Goal: Task Accomplishment & Management: Use online tool/utility

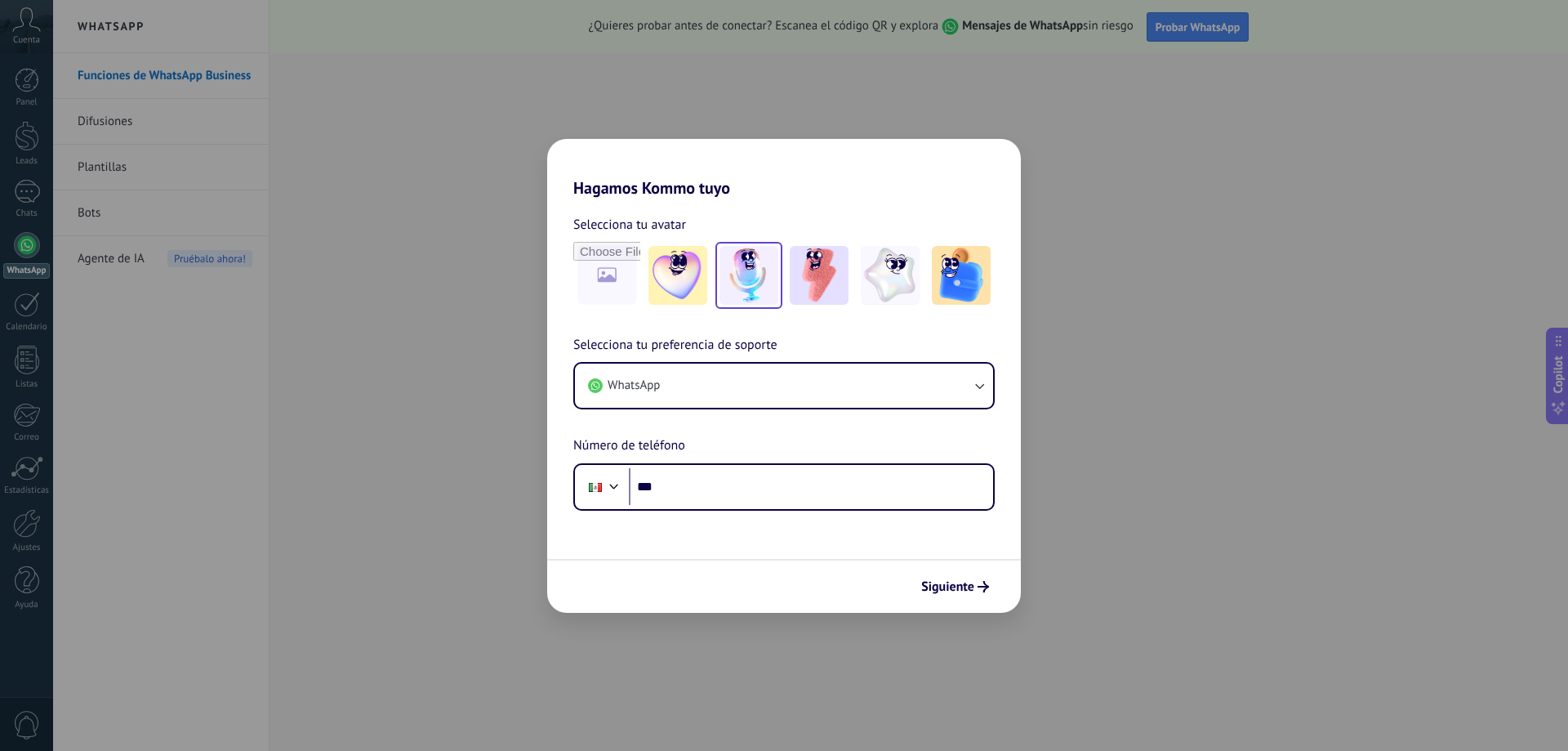
click at [750, 282] on img at bounding box center [749, 274] width 59 height 59
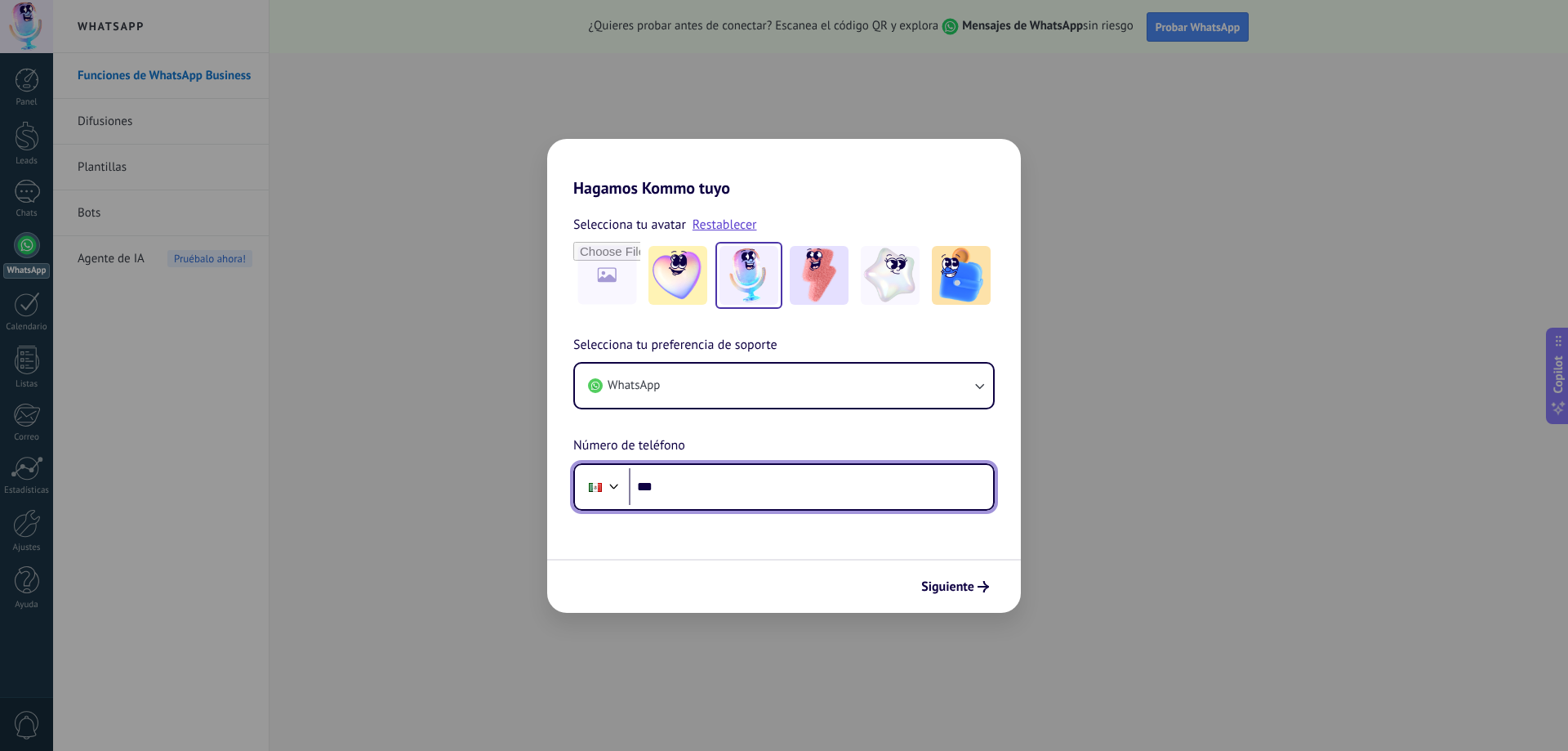
click at [718, 494] on input "***" at bounding box center [811, 487] width 364 height 38
type input "**********"
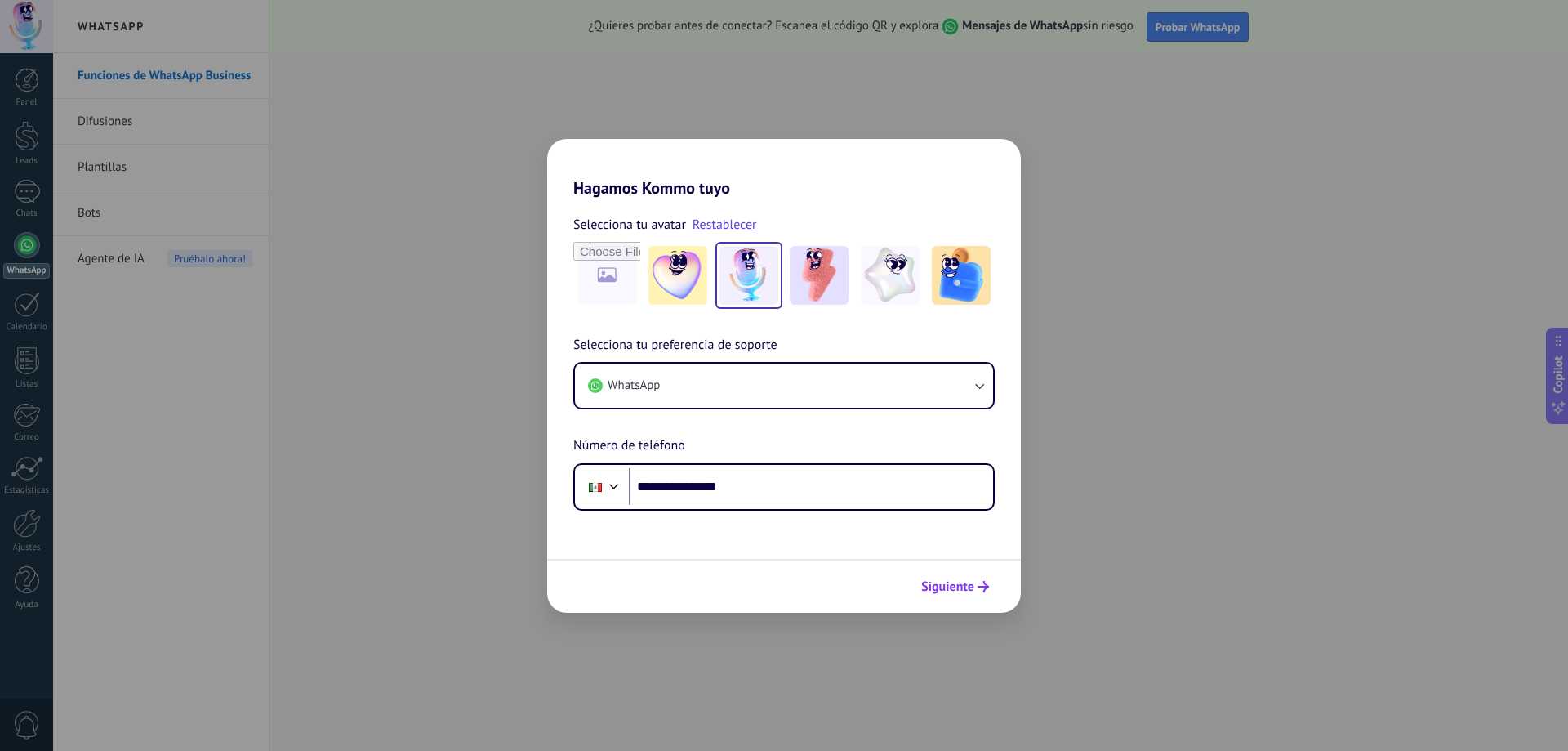
click at [934, 587] on span "Siguiente" at bounding box center [947, 587] width 53 height 12
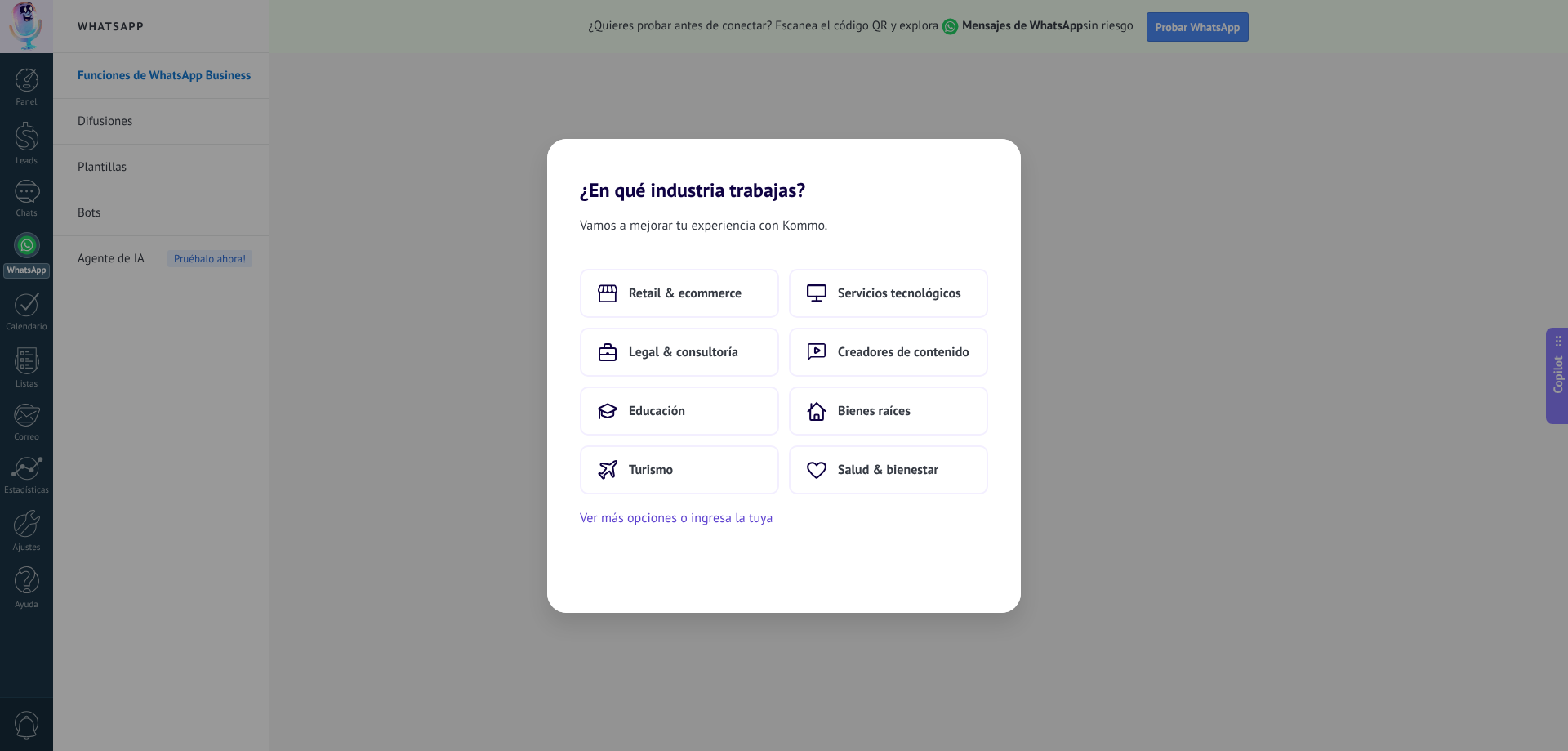
drag, startPoint x: 679, startPoint y: 291, endPoint x: 1150, endPoint y: 292, distance: 471.0
click at [679, 291] on span "Retail & ecommerce" at bounding box center [685, 293] width 113 height 16
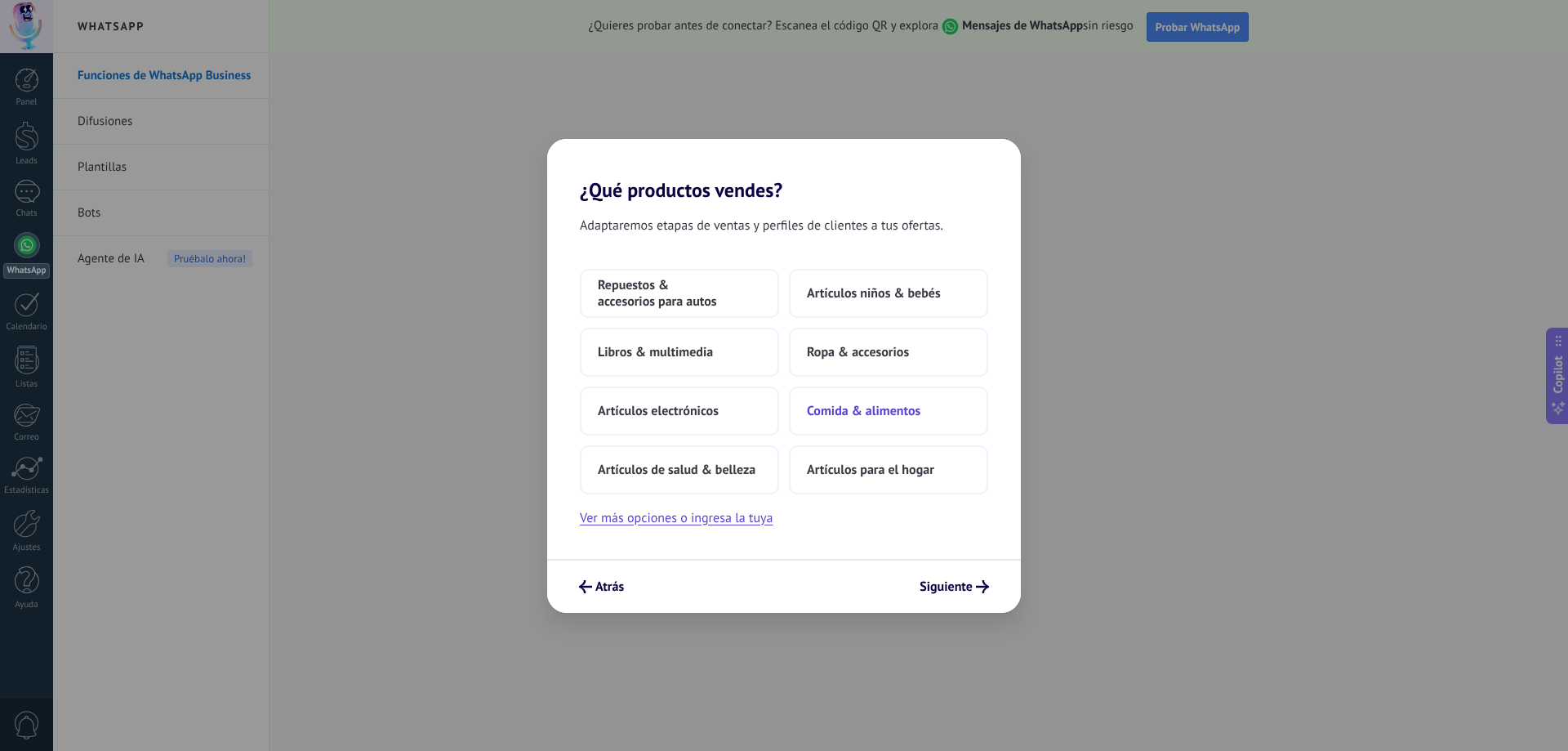
click at [866, 414] on span "Comida & alimentos" at bounding box center [863, 411] width 114 height 16
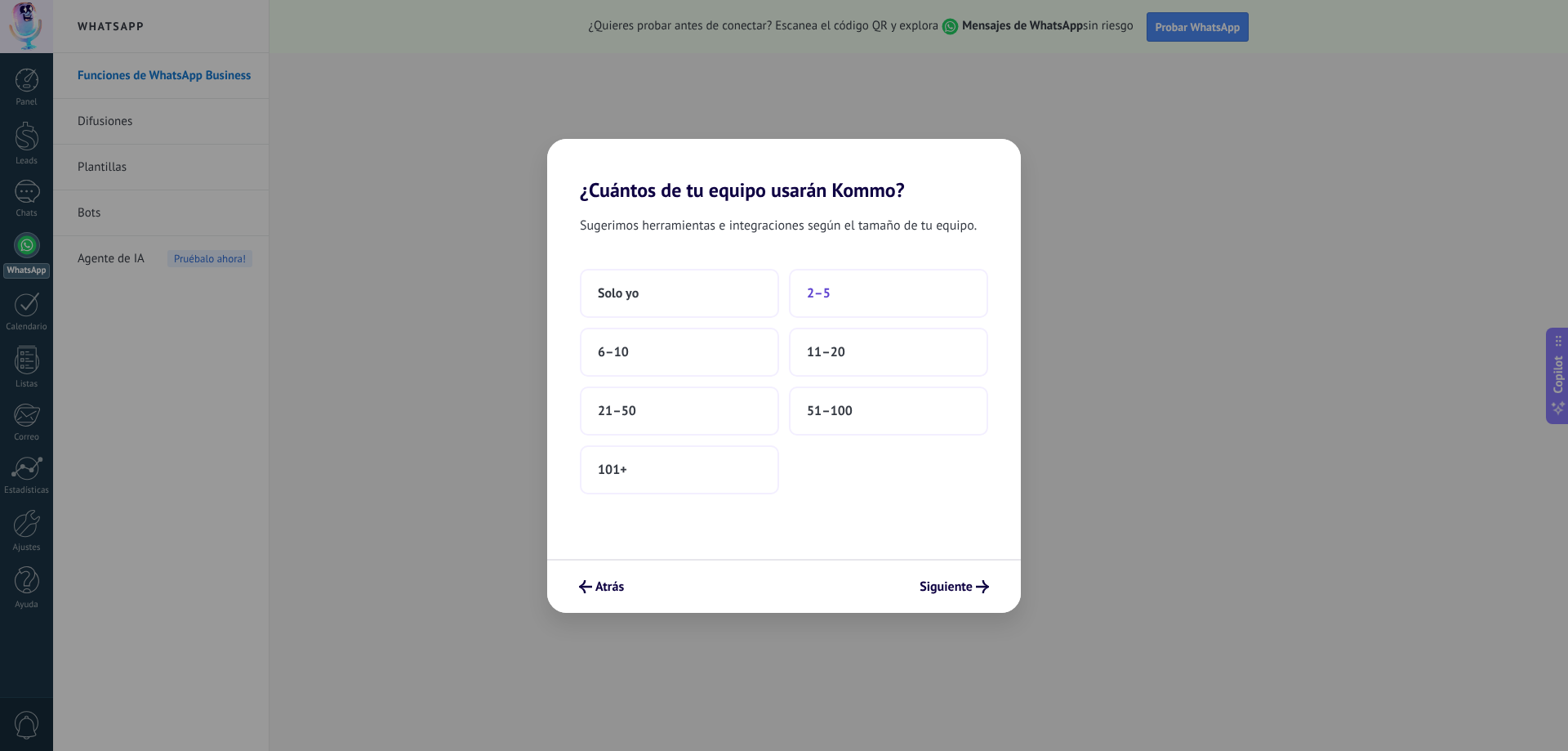
click at [837, 292] on button "2–5" at bounding box center [888, 293] width 199 height 49
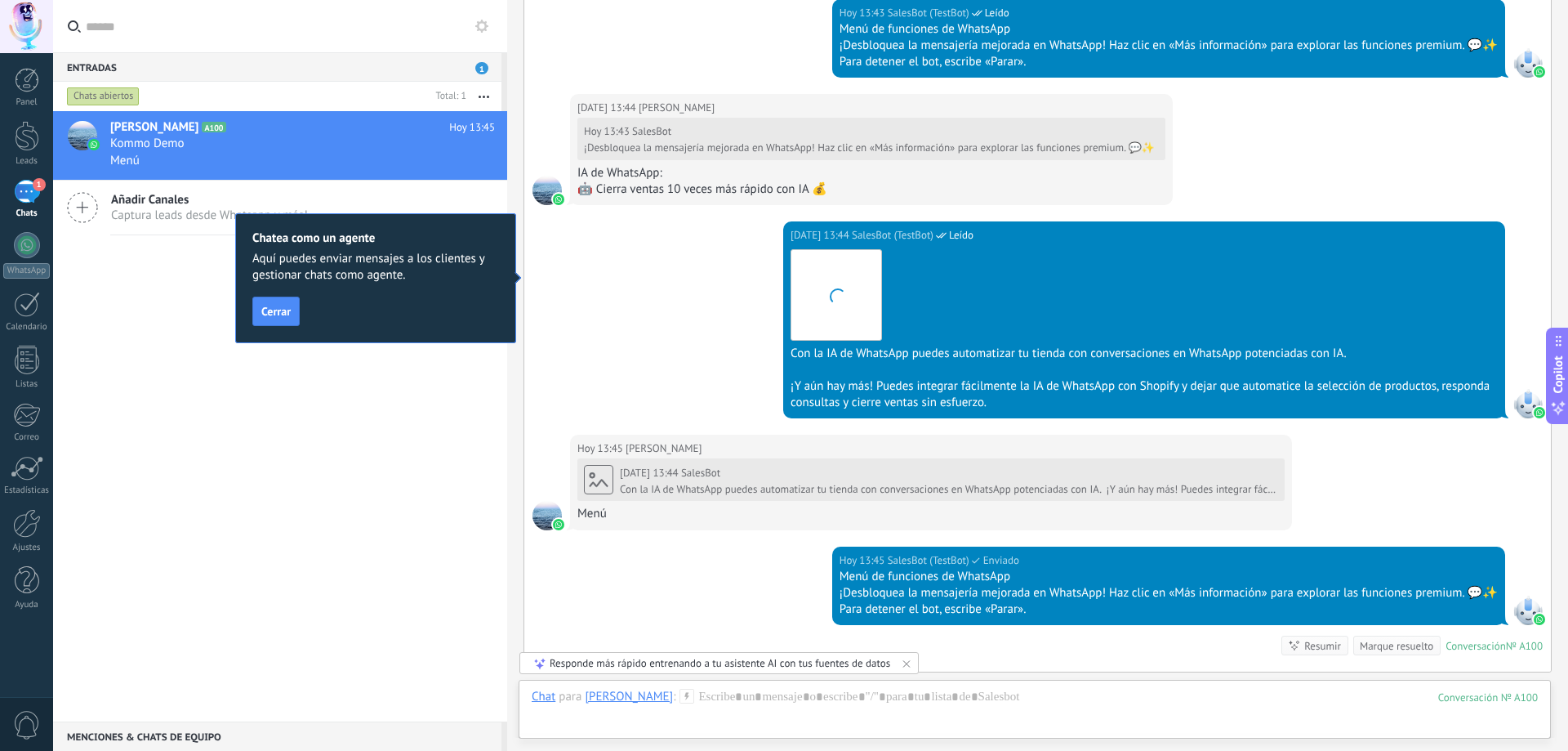
scroll to position [1086, 0]
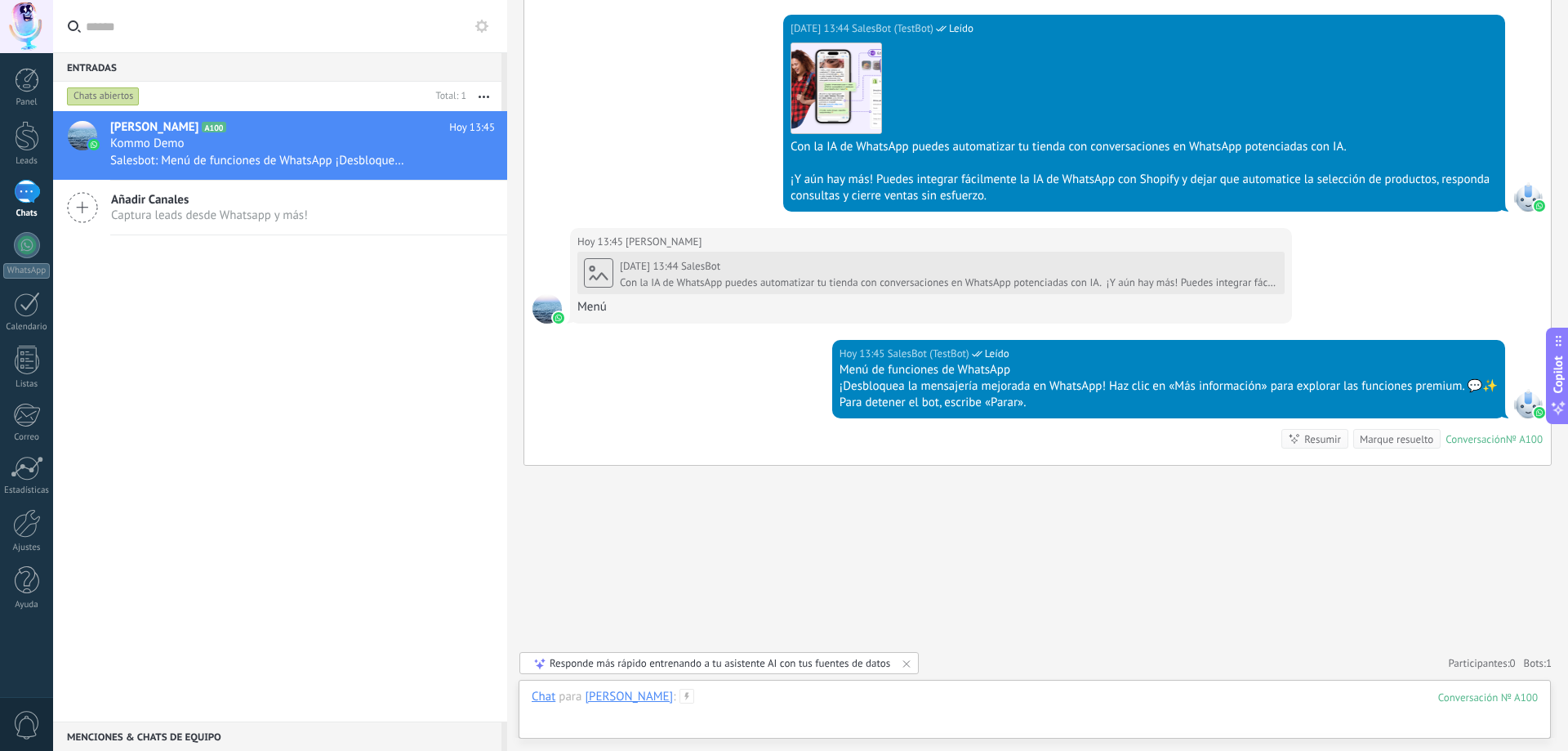
click at [734, 706] on div at bounding box center [1034, 713] width 1006 height 49
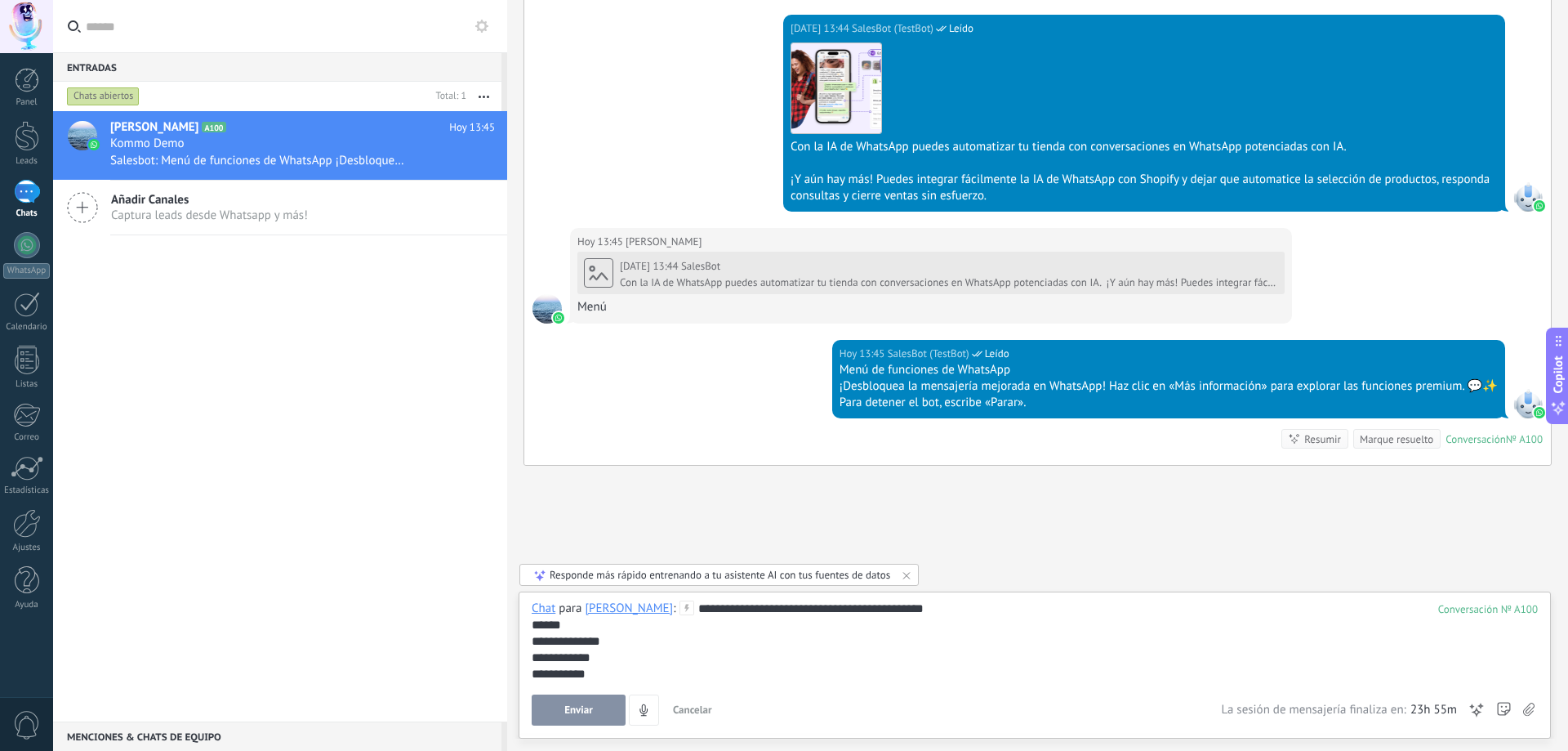
click at [595, 704] on button "Enviar" at bounding box center [578, 709] width 94 height 31
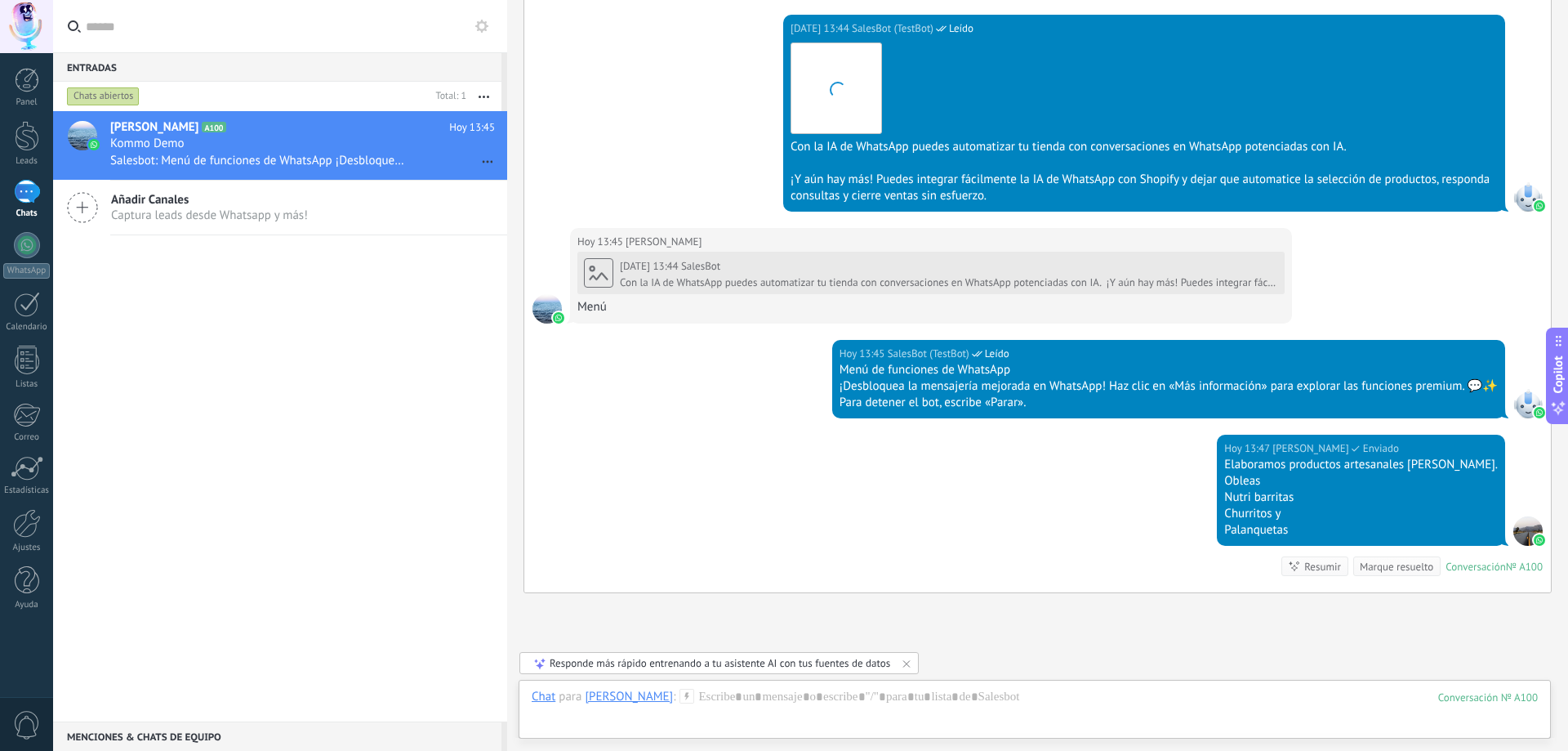
scroll to position [1213, 0]
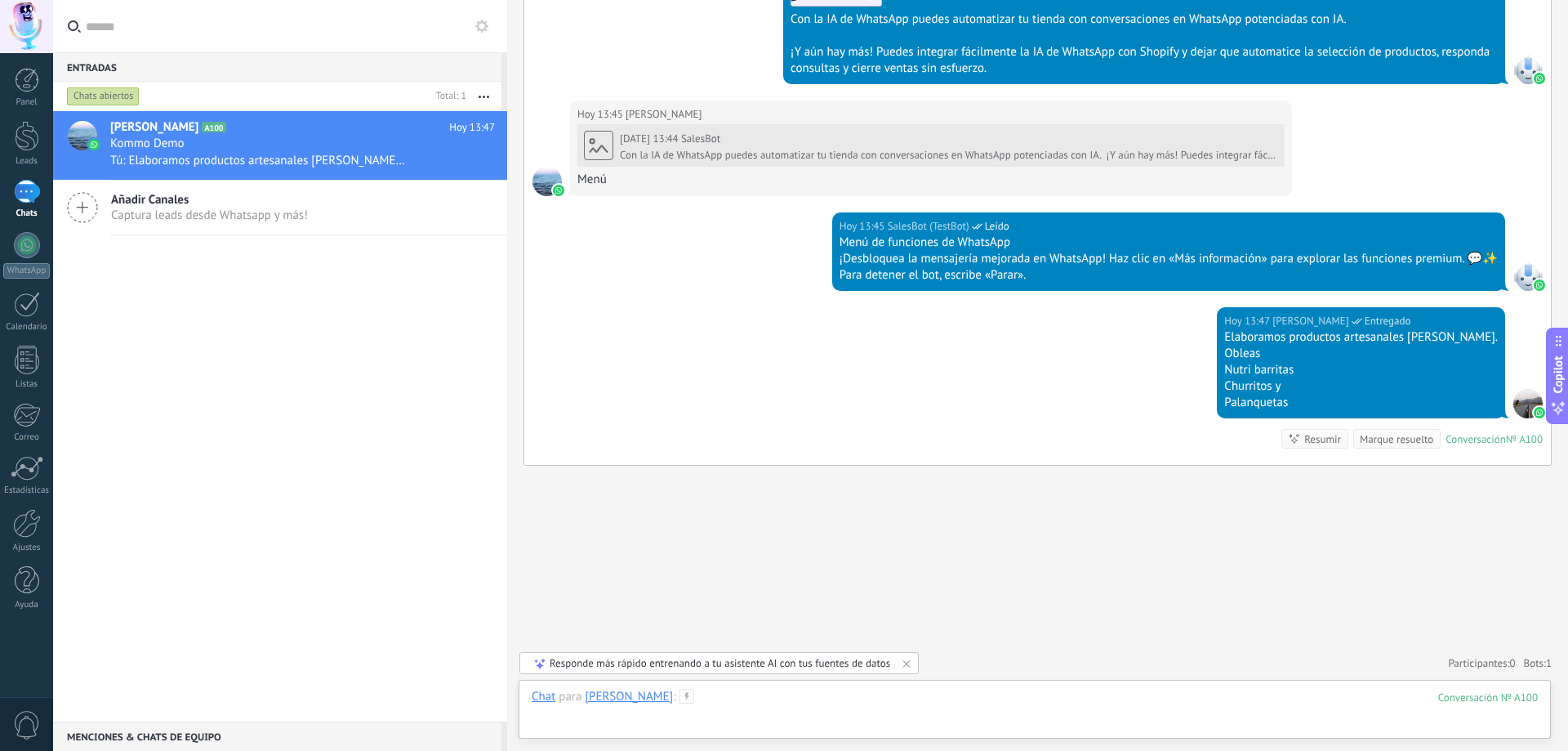
click at [839, 711] on div at bounding box center [1034, 713] width 1006 height 49
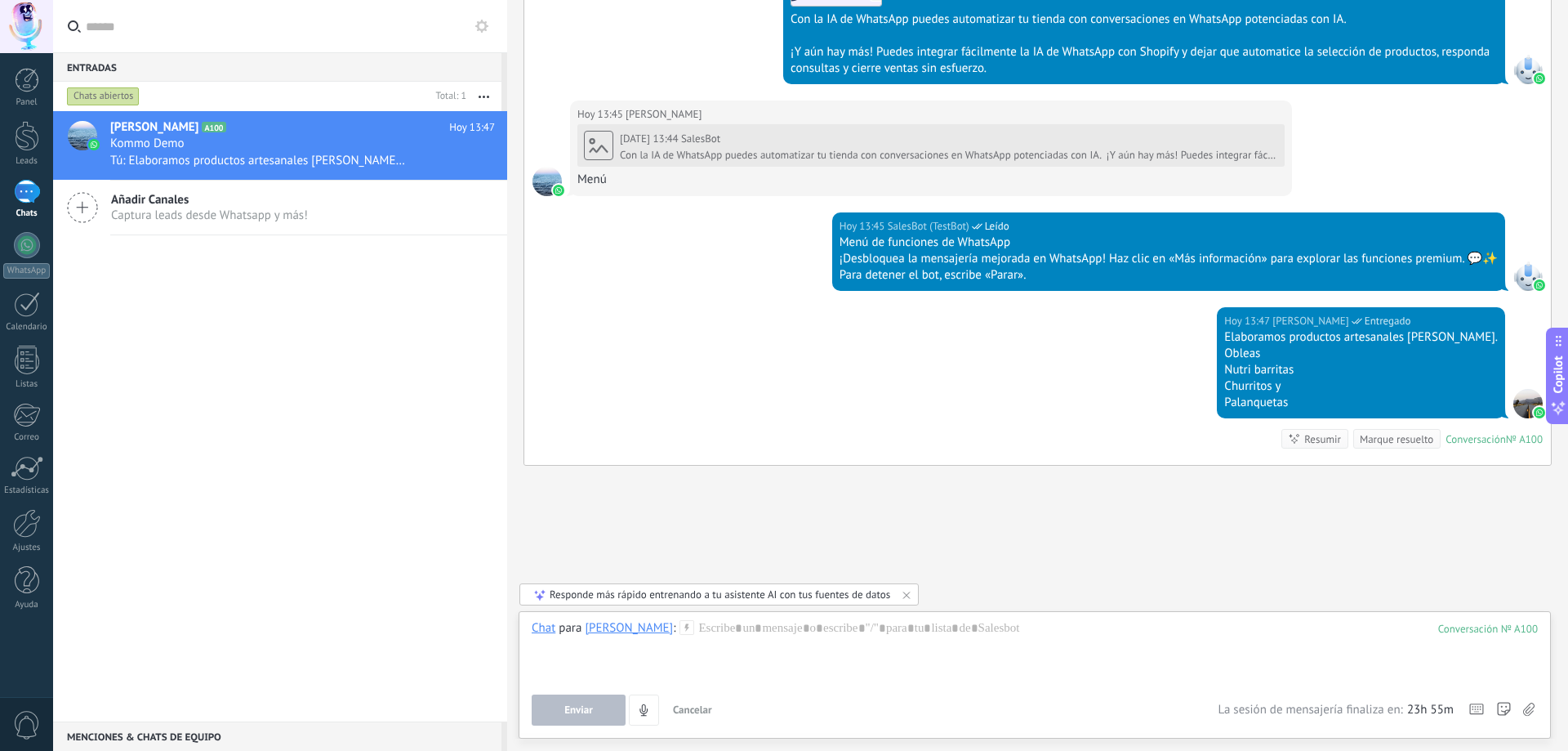
click at [1524, 709] on icon at bounding box center [1528, 709] width 12 height 14
click at [0, 0] on input "file" at bounding box center [0, 0] width 0 height 0
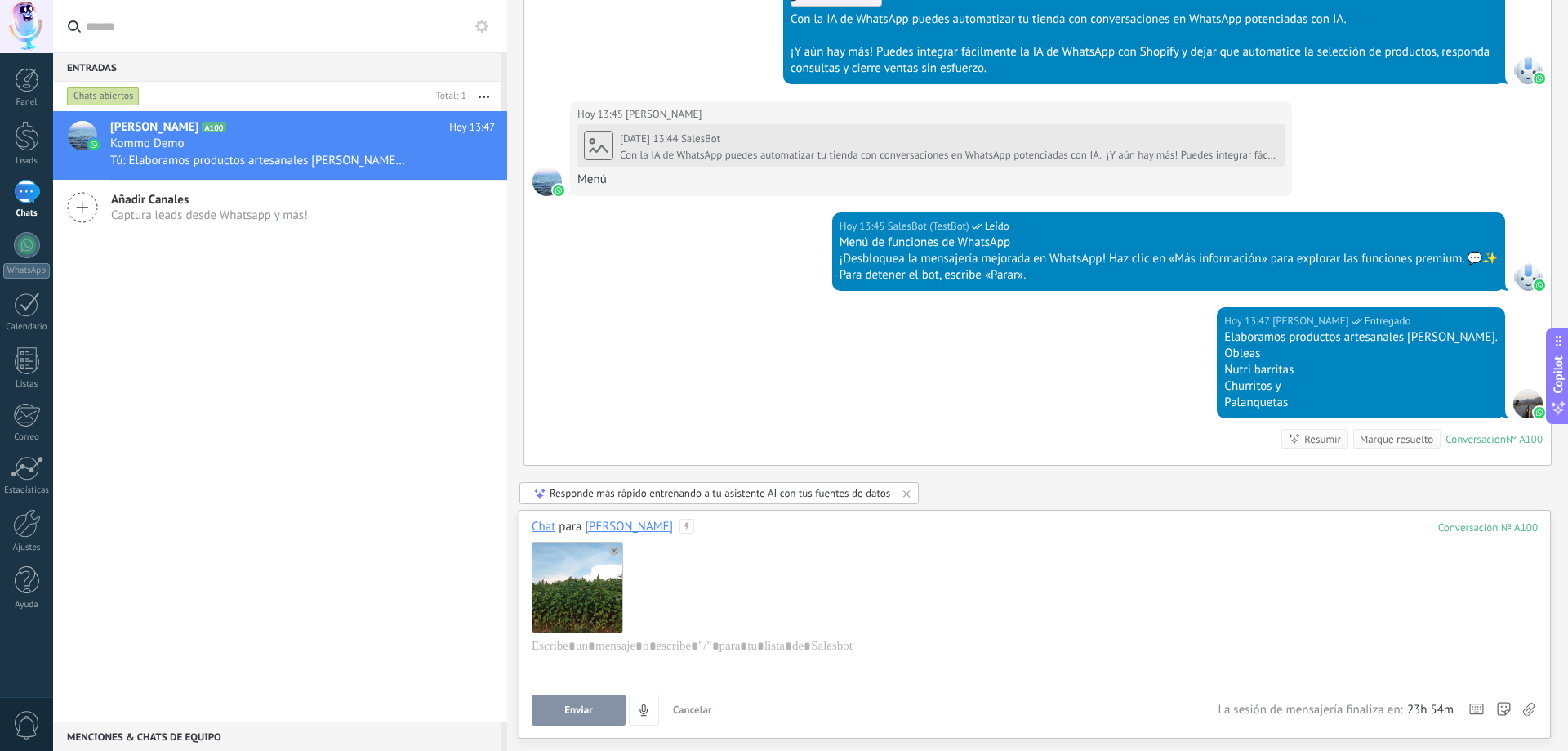
click at [575, 717] on button "Enviar" at bounding box center [578, 709] width 94 height 31
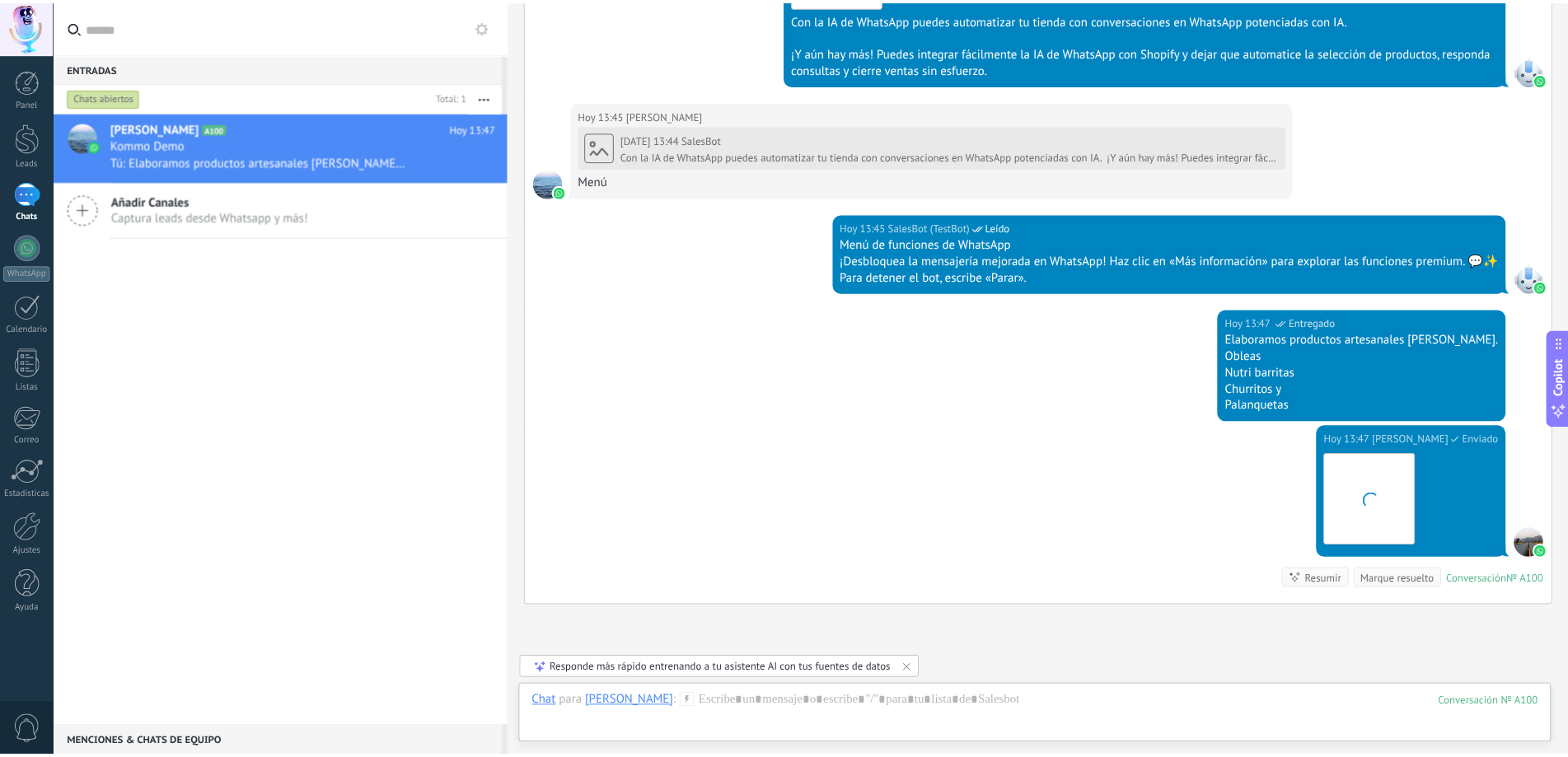
scroll to position [1360, 0]
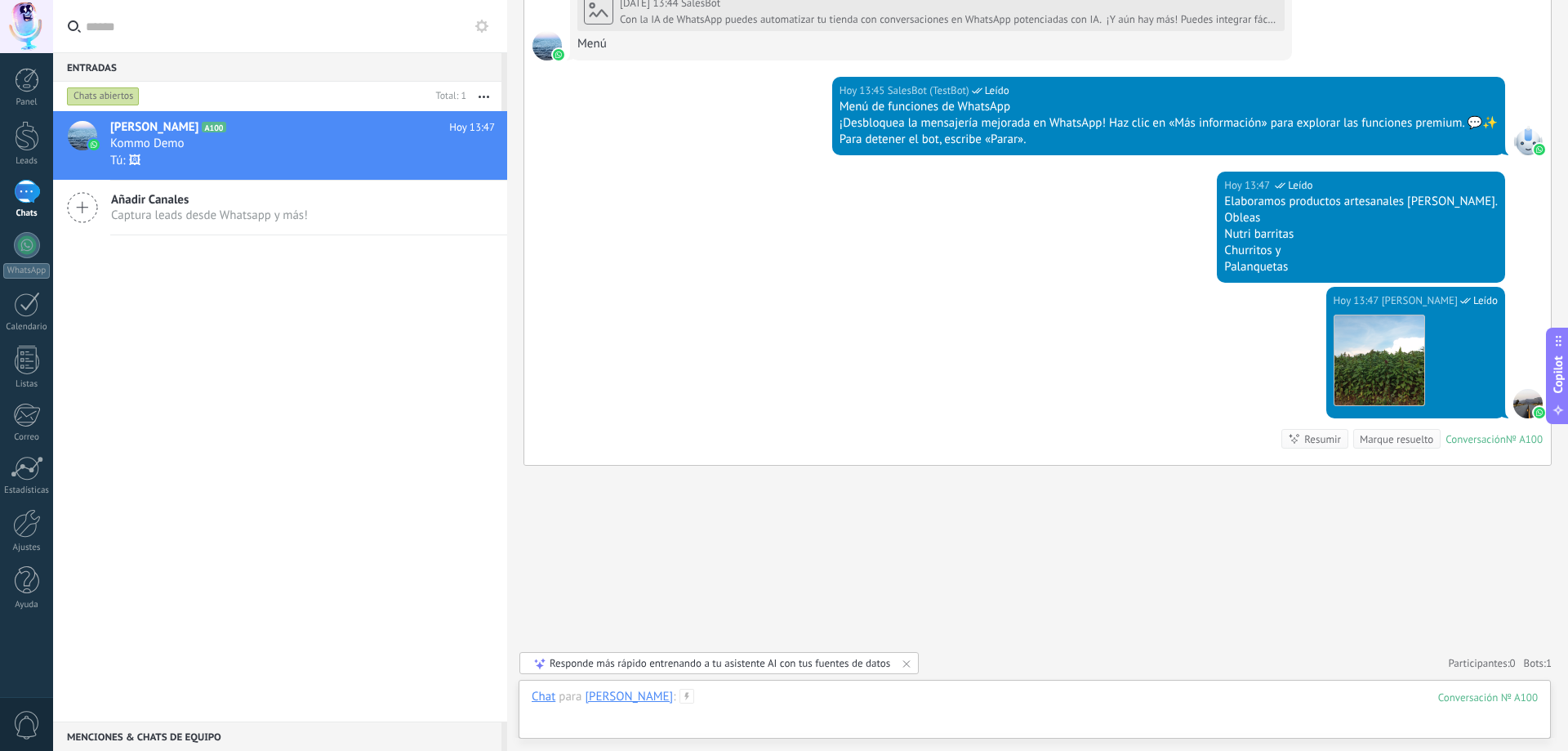
click at [724, 719] on div at bounding box center [1034, 713] width 1006 height 49
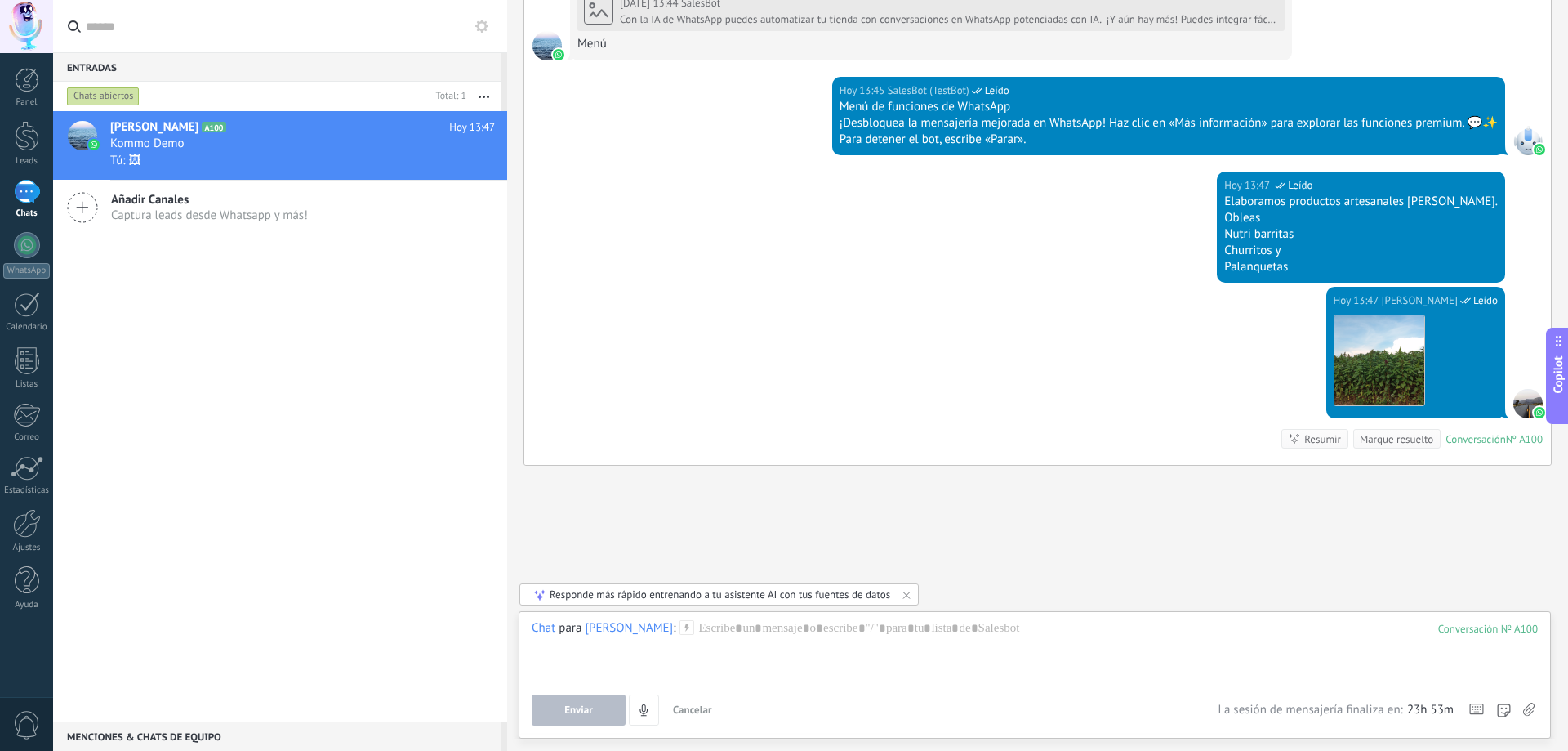
click at [797, 595] on div "Responde más rápido entrenando a tu asistente AI con tus fuentes de datos" at bounding box center [719, 594] width 340 height 14
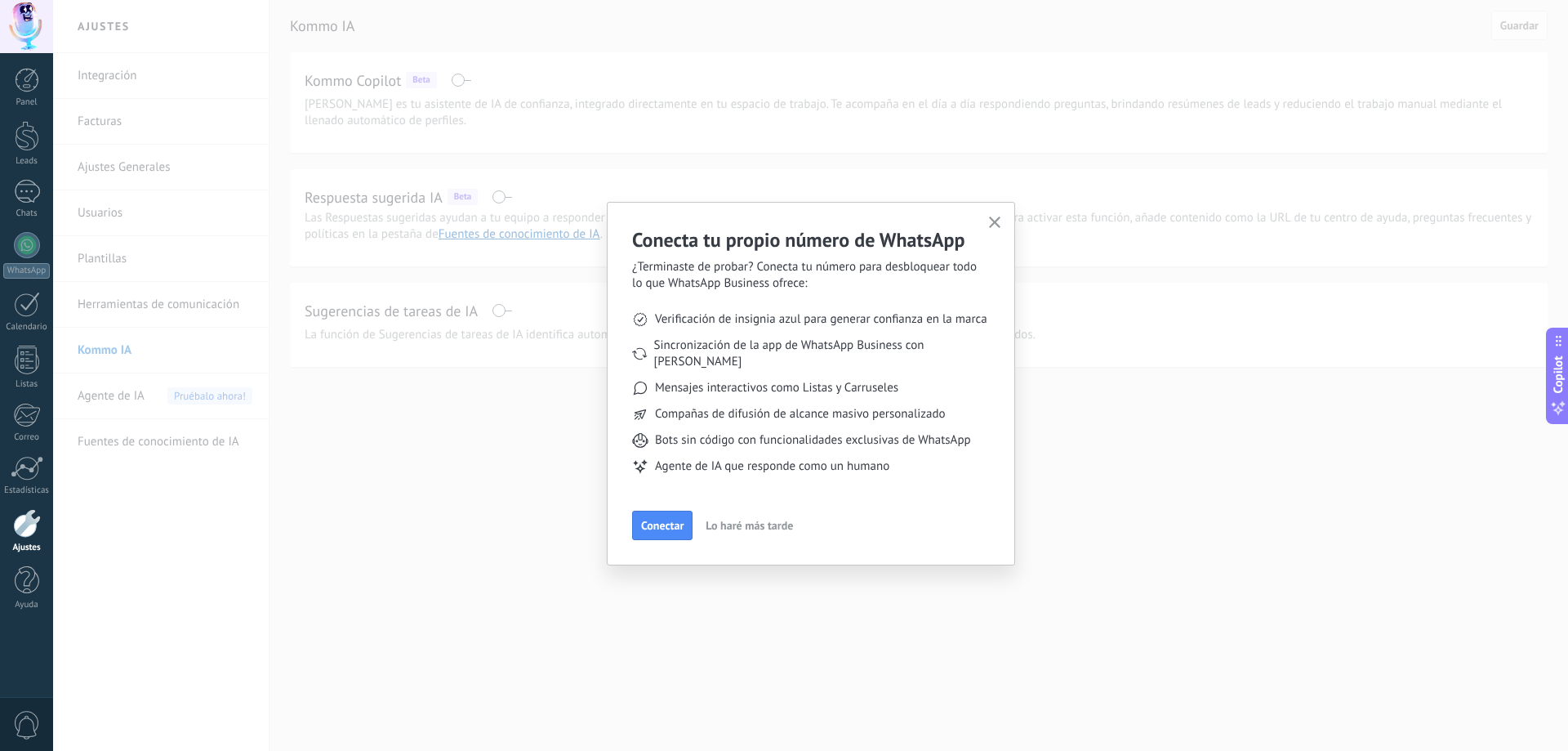
click at [763, 520] on span "Lo haré más tarde" at bounding box center [749, 525] width 88 height 12
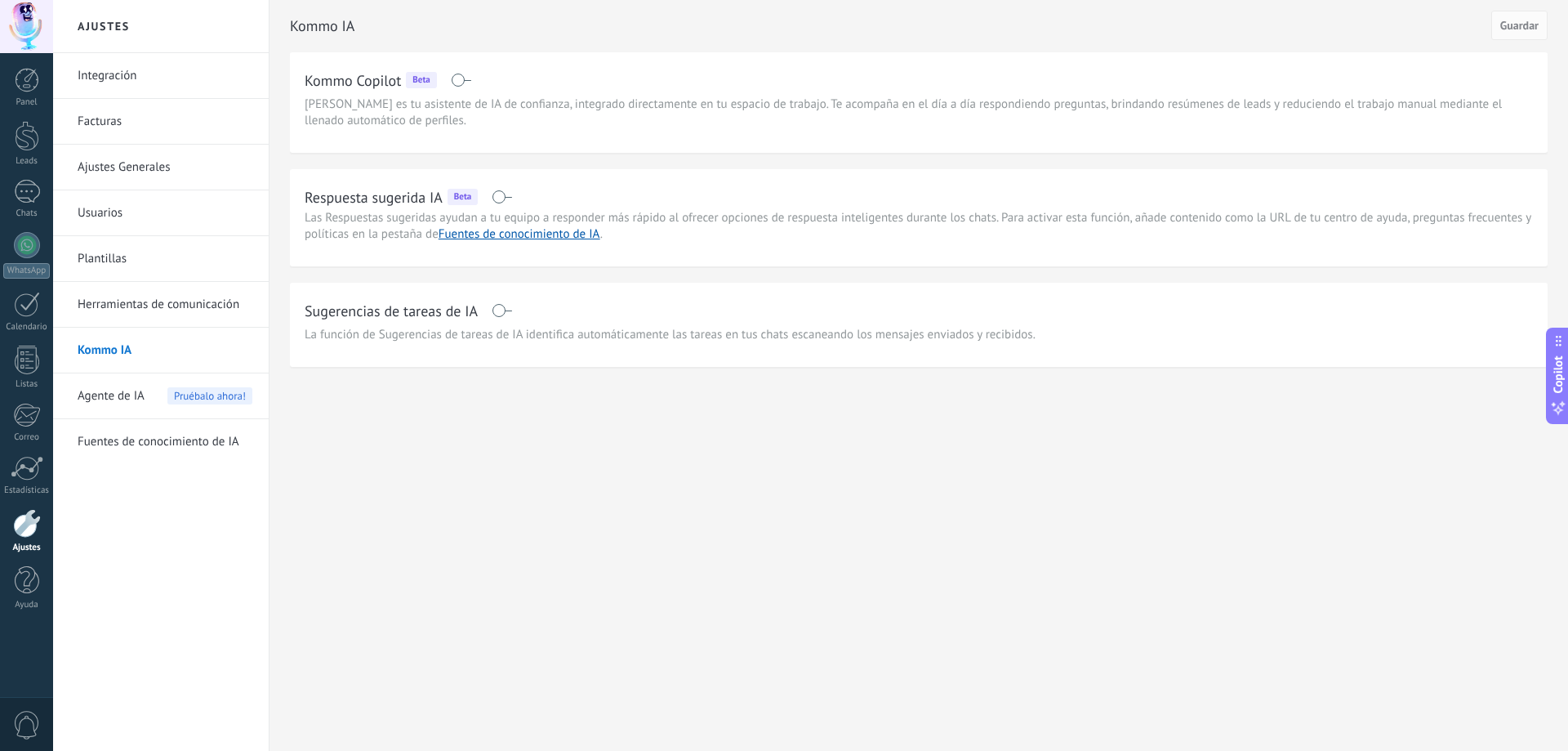
click at [166, 443] on link "Fuentes de conocimiento de IA" at bounding box center [165, 441] width 175 height 46
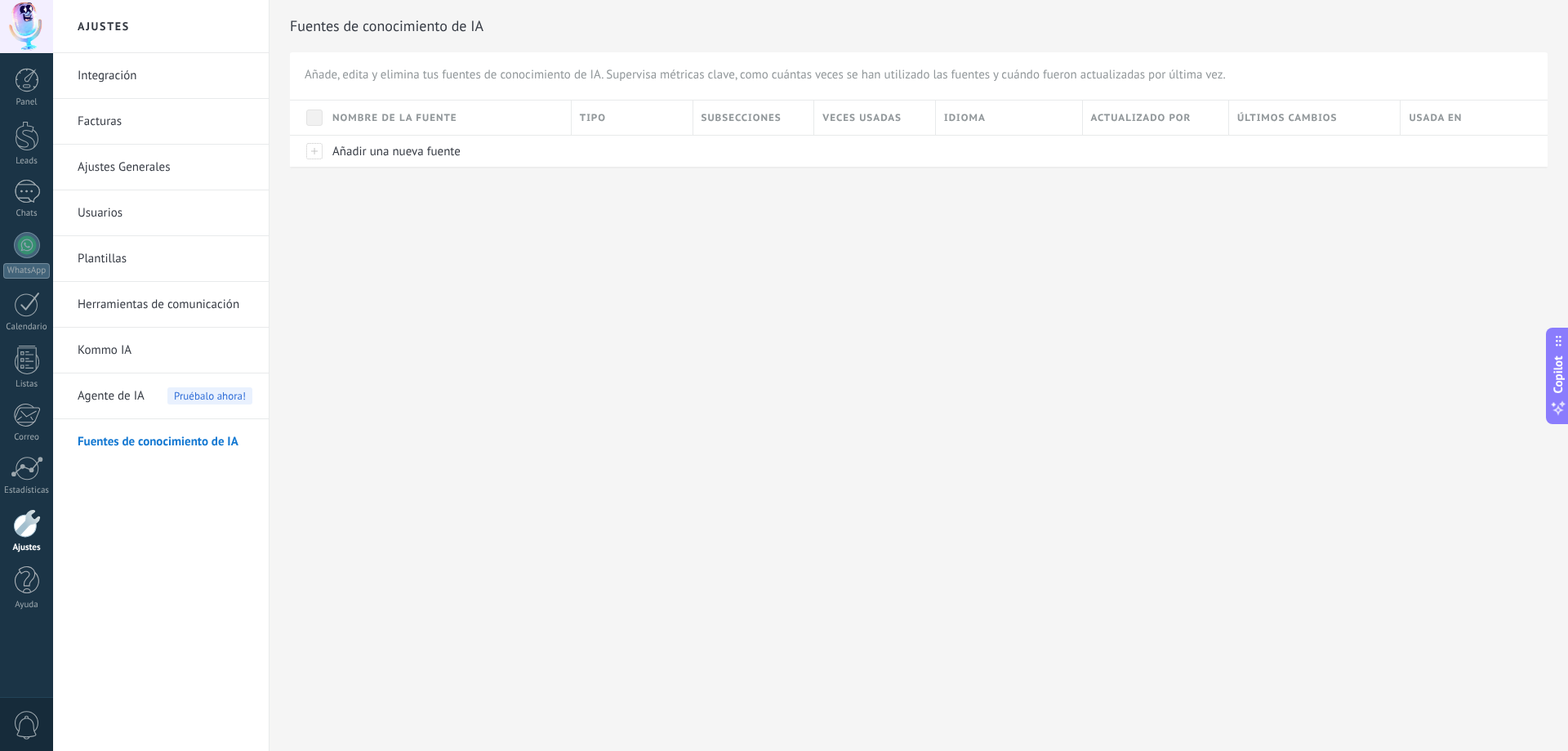
click at [219, 311] on link "Herramientas de comunicación" at bounding box center [165, 304] width 175 height 46
